Goal: Transaction & Acquisition: Purchase product/service

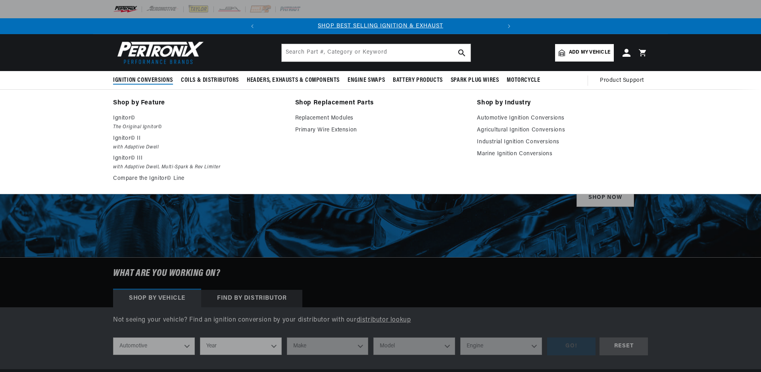
click at [144, 79] on span "Ignition Conversions" at bounding box center [143, 80] width 60 height 8
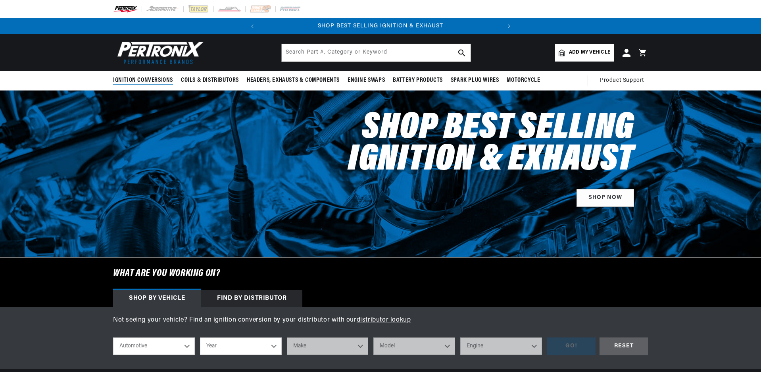
click at [144, 79] on span "Ignition Conversions" at bounding box center [143, 80] width 60 height 8
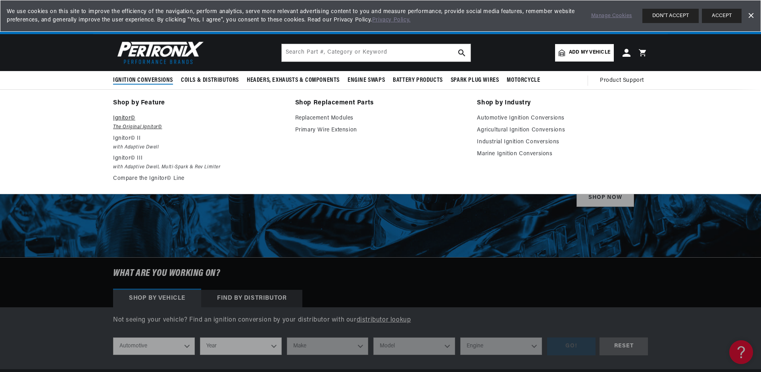
click at [123, 125] on em "The Original Ignitor©" at bounding box center [198, 127] width 171 height 8
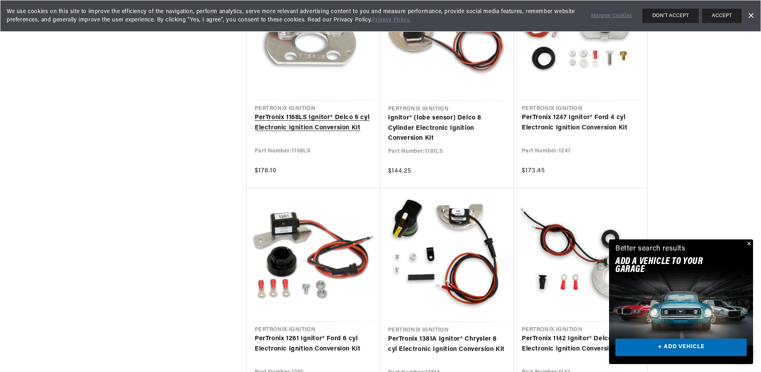
click at [347, 133] on link "PerTronix 1168LS Ignitor® Delco 6 cyl Electronic Ignition Conversion Kit" at bounding box center [314, 123] width 118 height 20
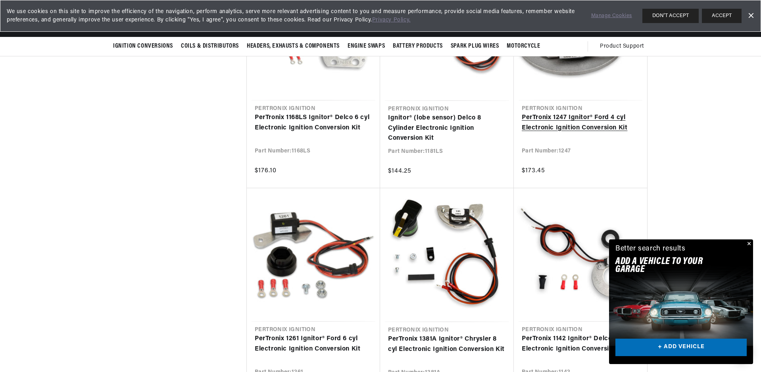
scroll to position [611, 0]
